Goal: Use online tool/utility: Utilize a website feature to perform a specific function

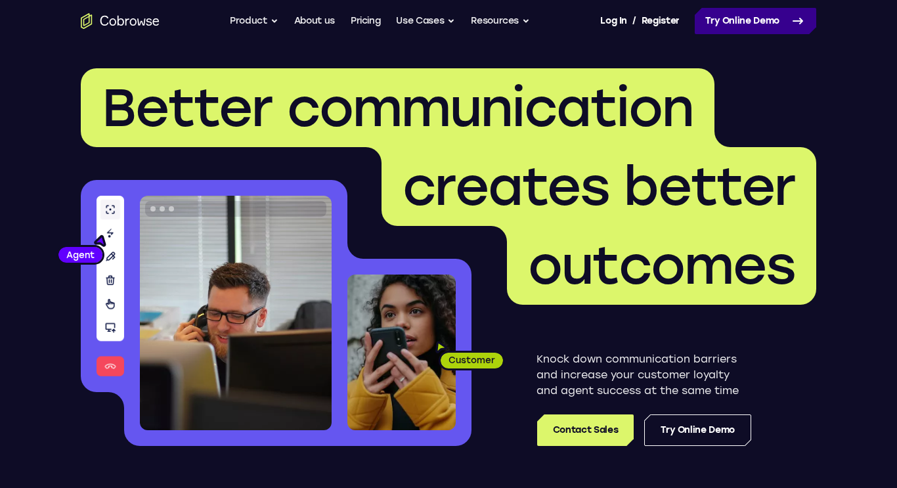
click at [782, 24] on link "Try Online Demo" at bounding box center [756, 21] width 122 height 26
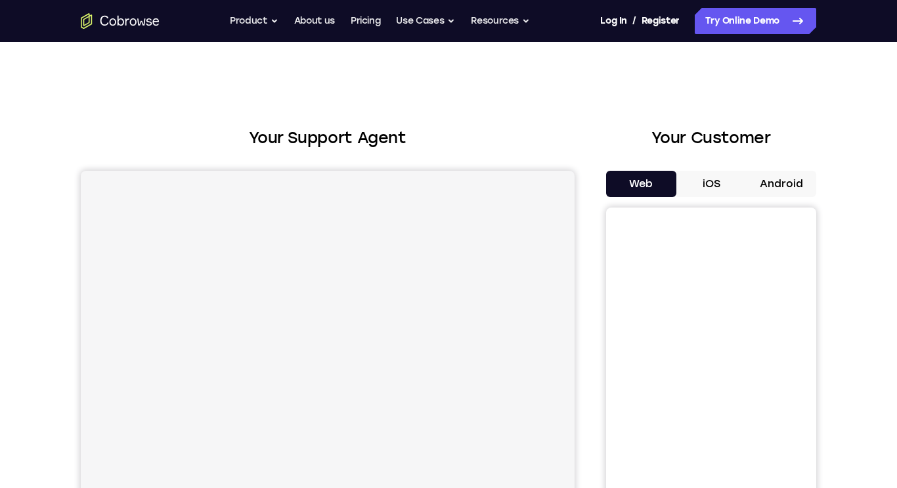
click at [709, 176] on button "iOS" at bounding box center [711, 184] width 70 height 26
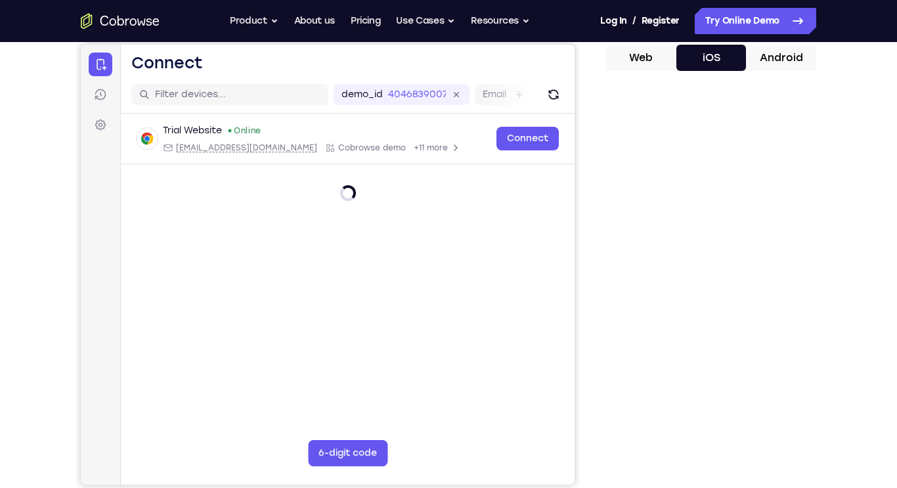
scroll to position [117, 0]
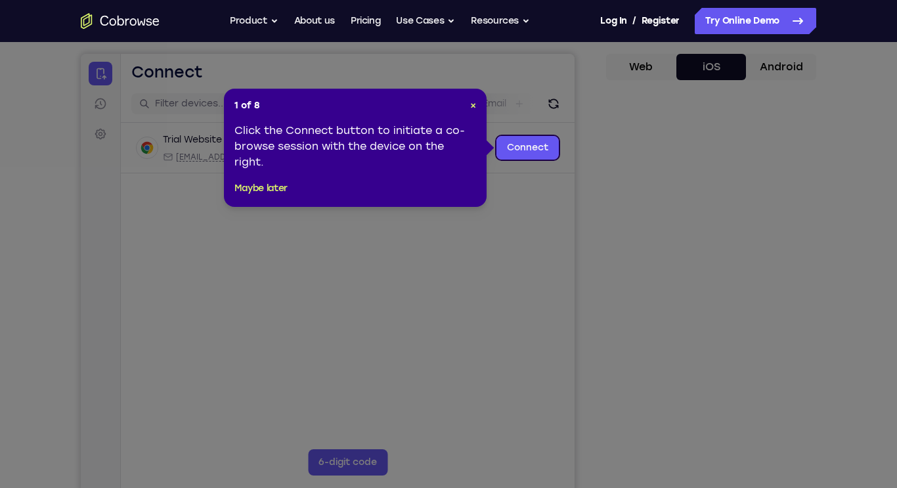
click at [724, 238] on icon at bounding box center [448, 244] width 897 height 488
click at [518, 134] on icon at bounding box center [448, 244] width 897 height 488
click at [522, 145] on link "Connect" at bounding box center [528, 148] width 62 height 24
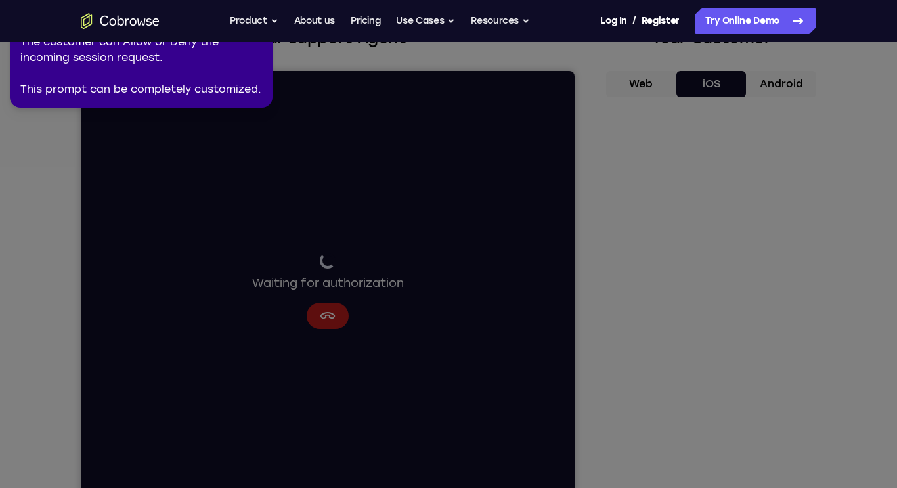
scroll to position [93, 0]
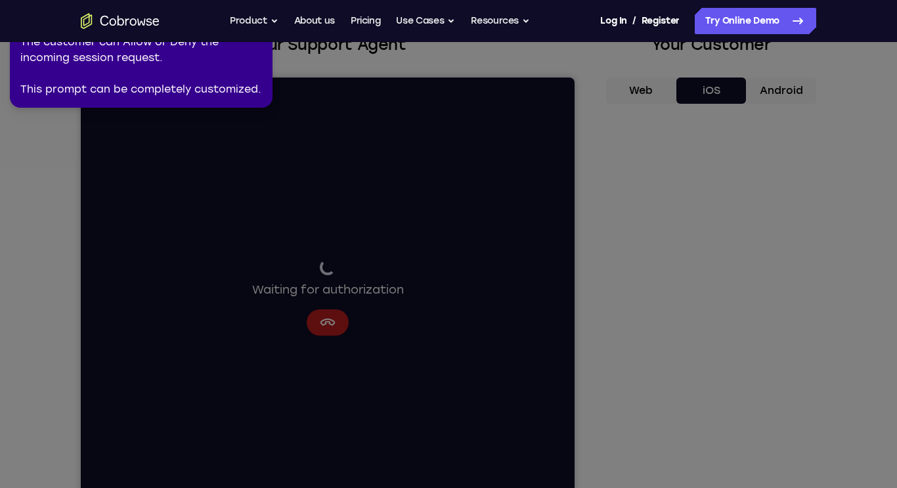
click at [688, 292] on icon at bounding box center [446, 241] width 902 height 493
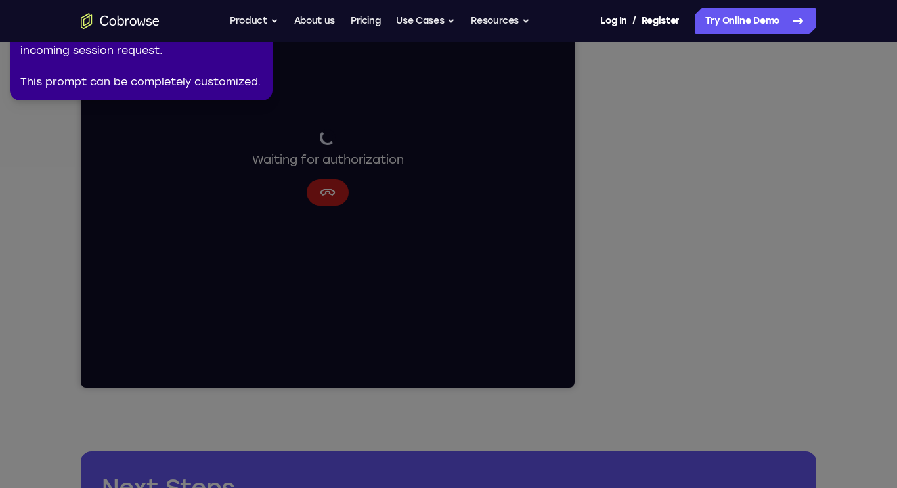
scroll to position [212, 0]
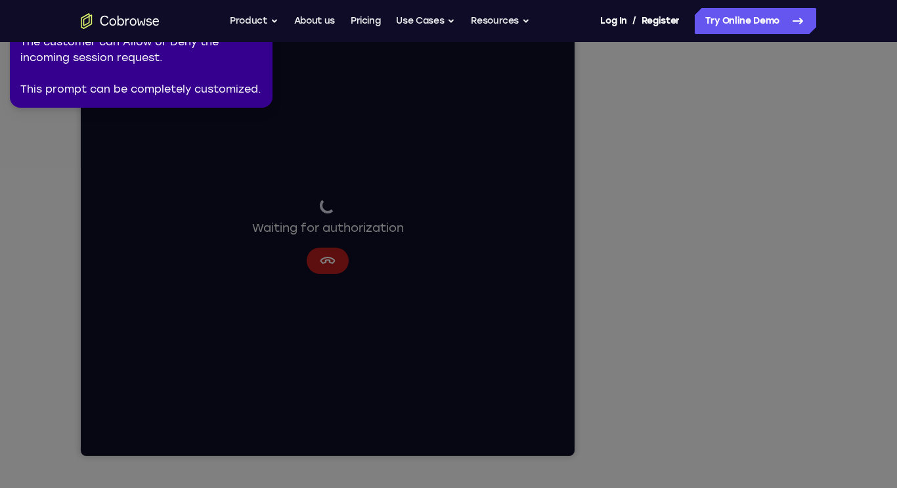
click at [708, 430] on icon at bounding box center [446, 241] width 902 height 493
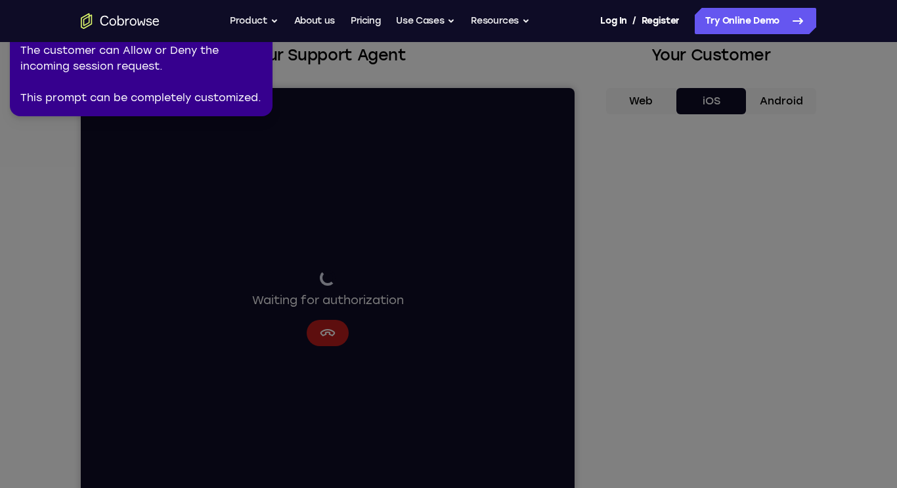
scroll to position [0, 0]
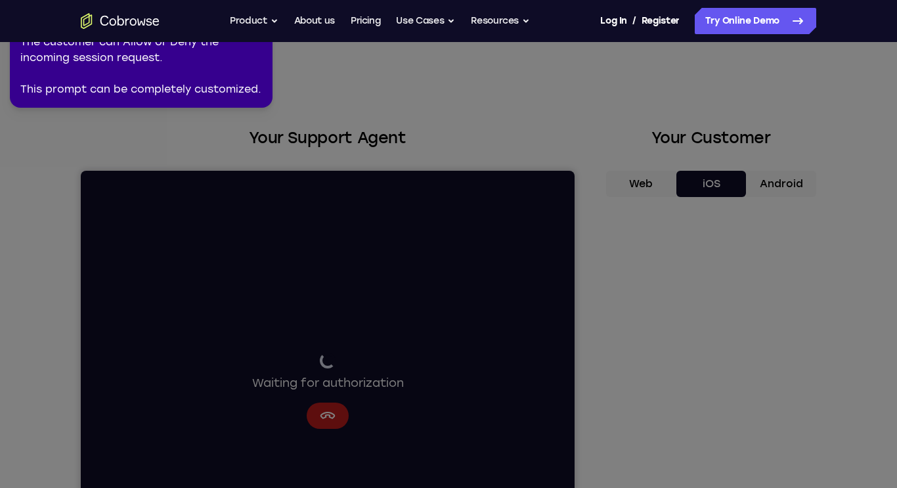
click at [66, 75] on div "The customer can Allow or Deny the incoming session request. This prompt can be…" at bounding box center [141, 65] width 242 height 63
